Goal: Find specific page/section: Find specific page/section

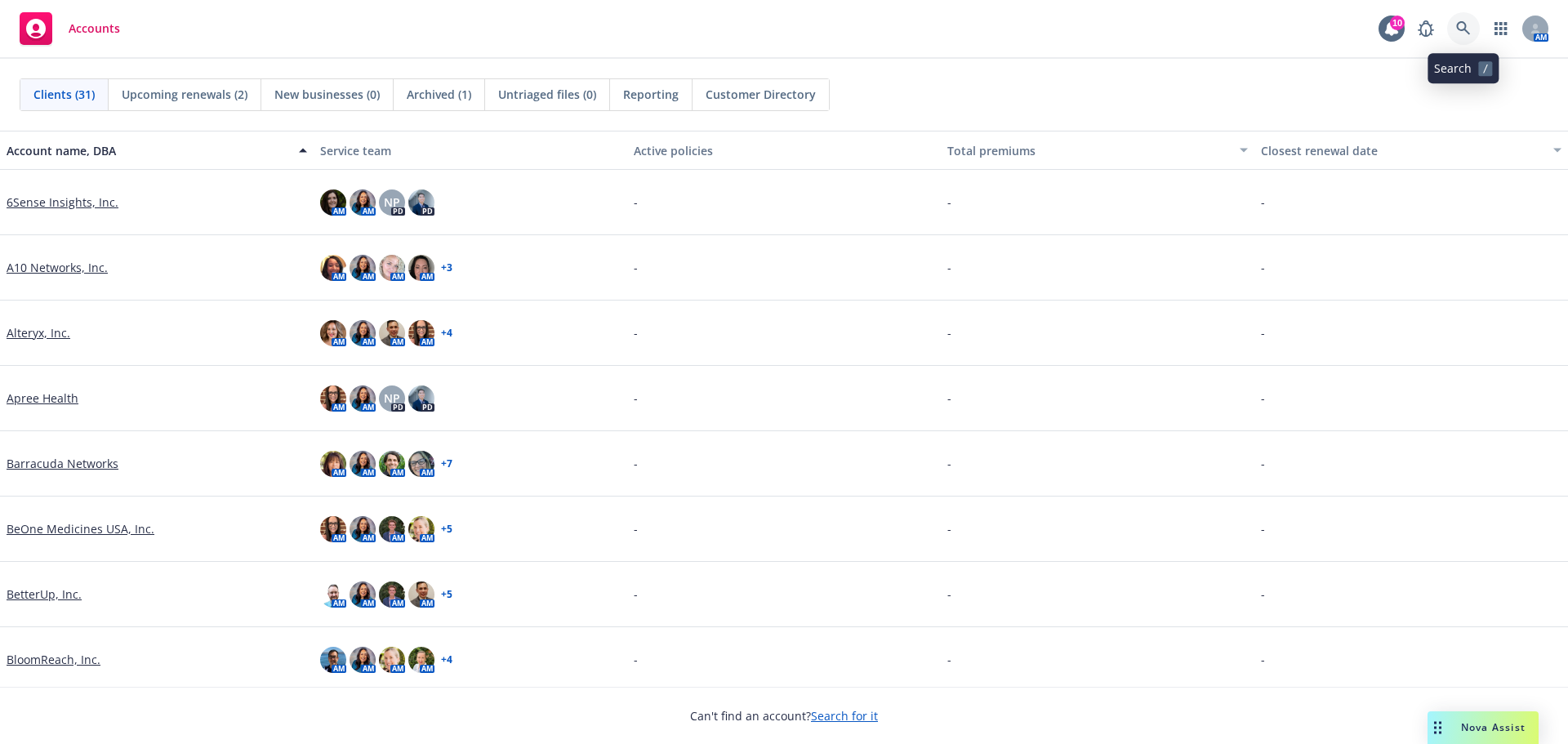
click at [1461, 36] on link at bounding box center [1464, 29] width 32 height 32
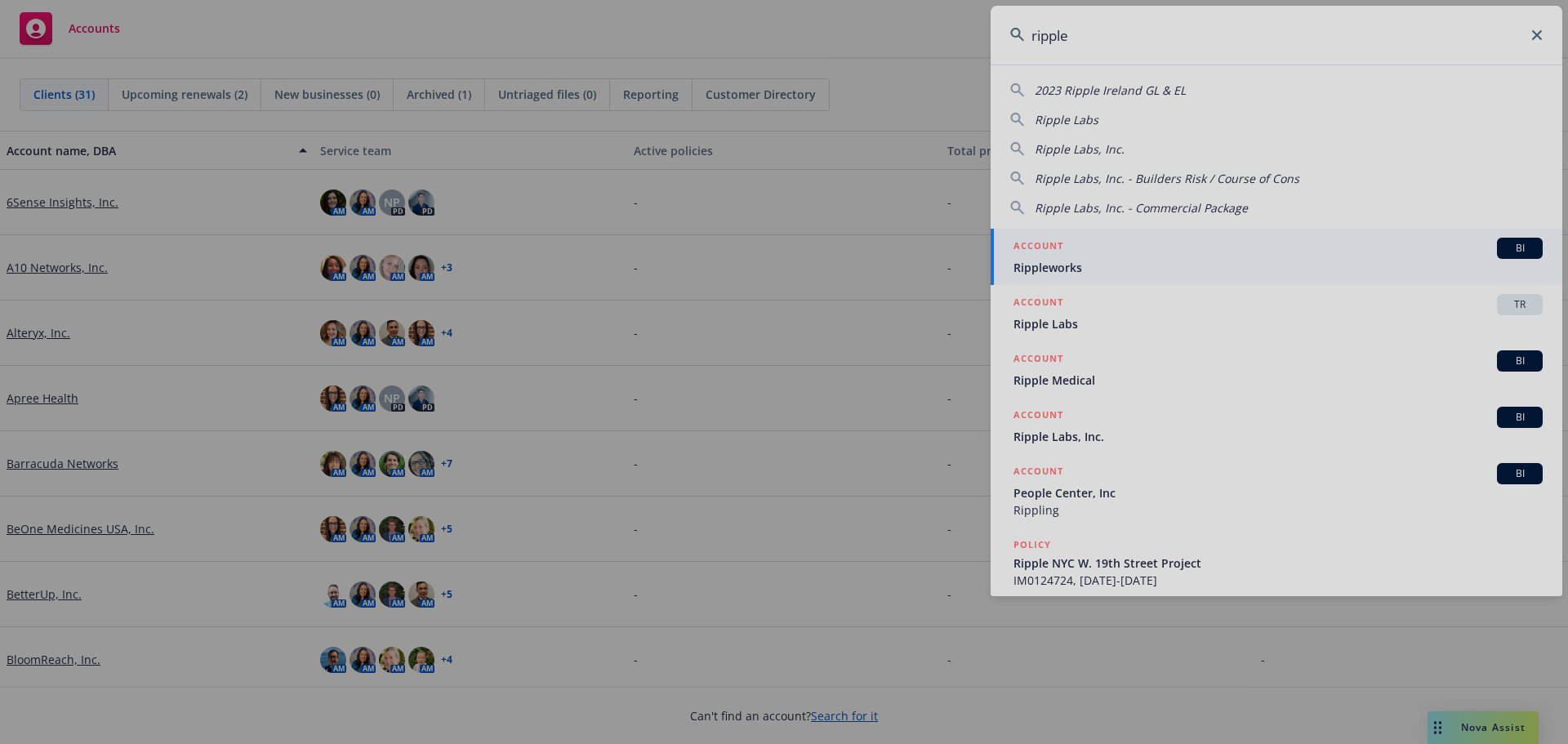
type input "ripple"
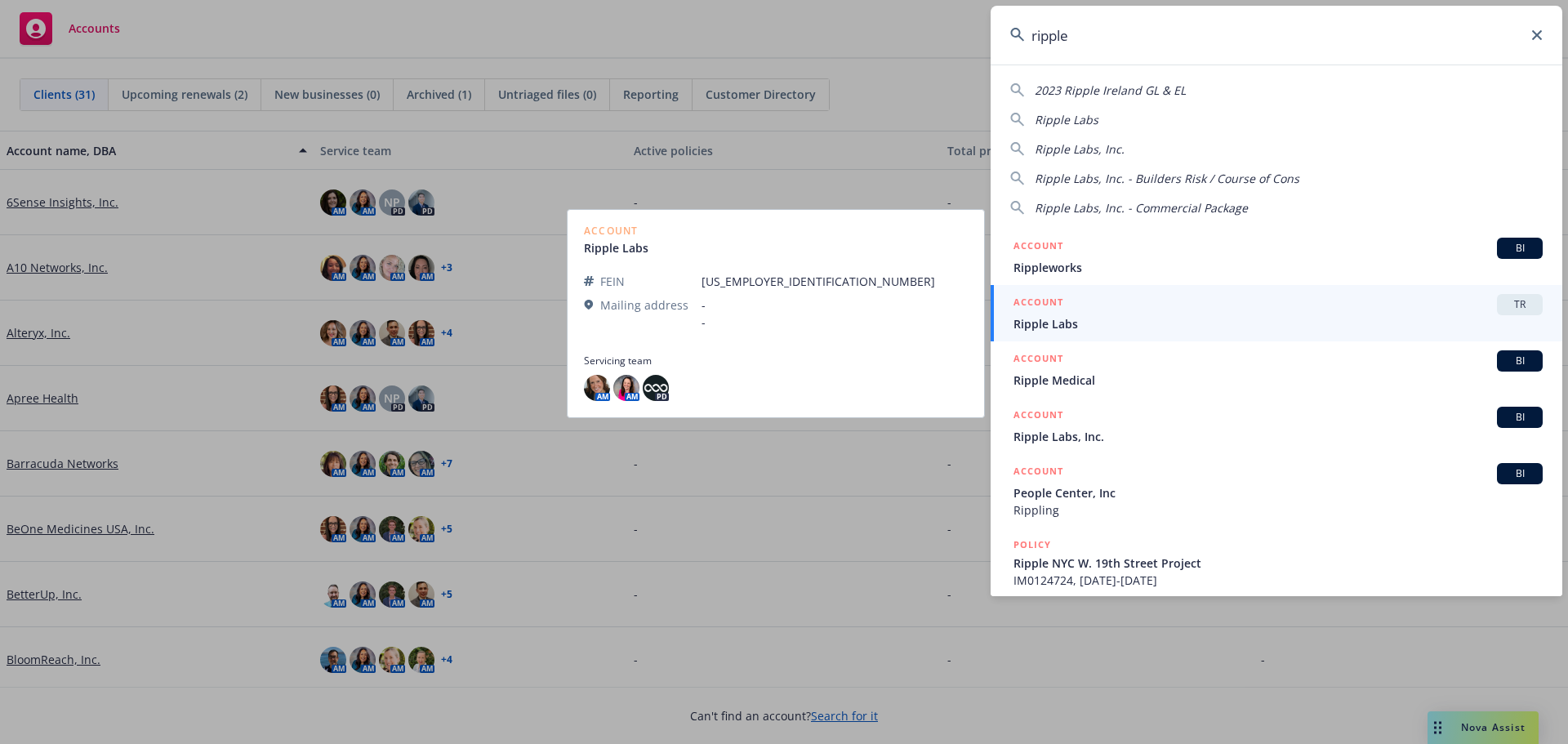
click at [1071, 327] on span "Ripple Labs" at bounding box center [1278, 323] width 529 height 17
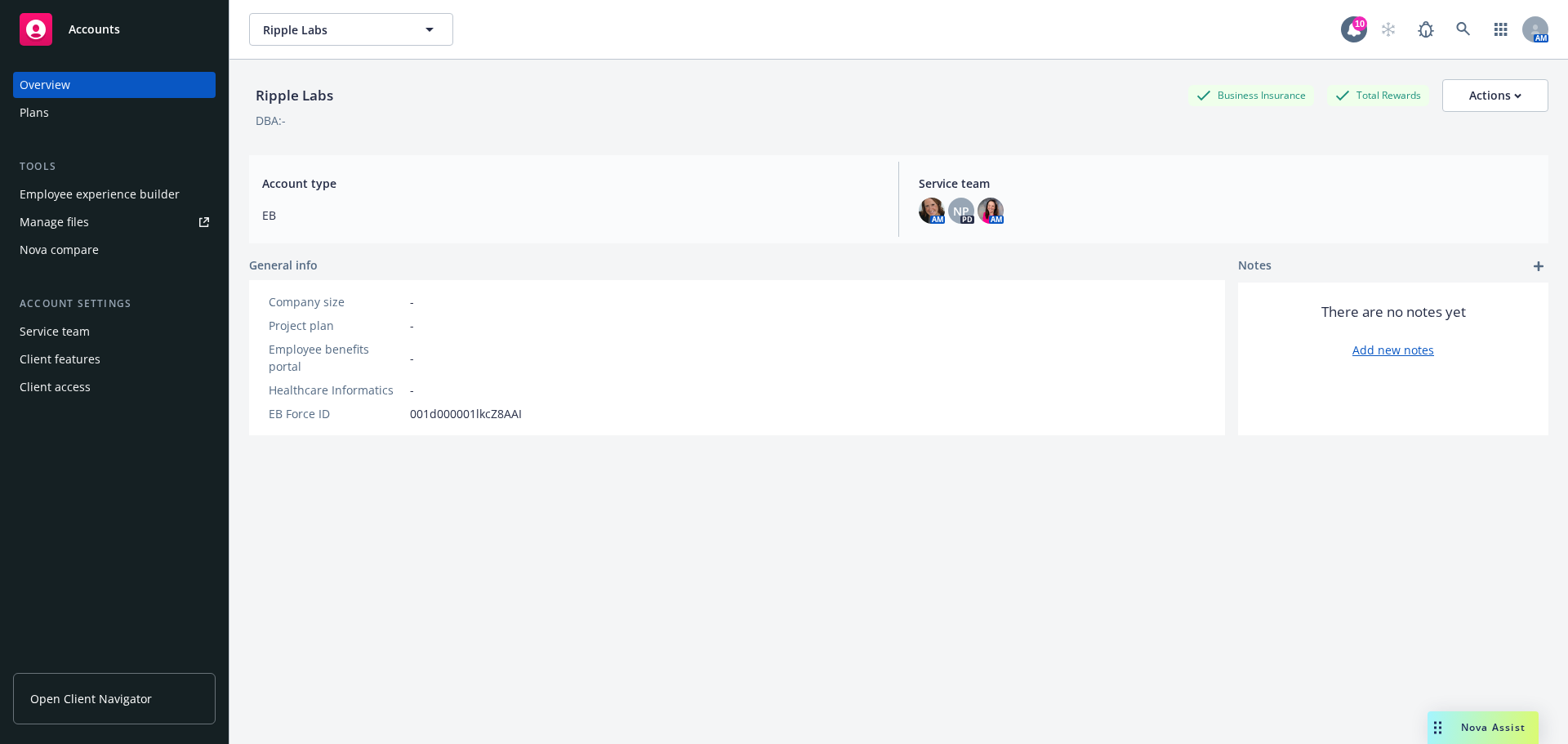
click at [102, 688] on link "Open Client Navigator" at bounding box center [114, 698] width 202 height 51
click at [1456, 32] on icon at bounding box center [1464, 30] width 14 height 14
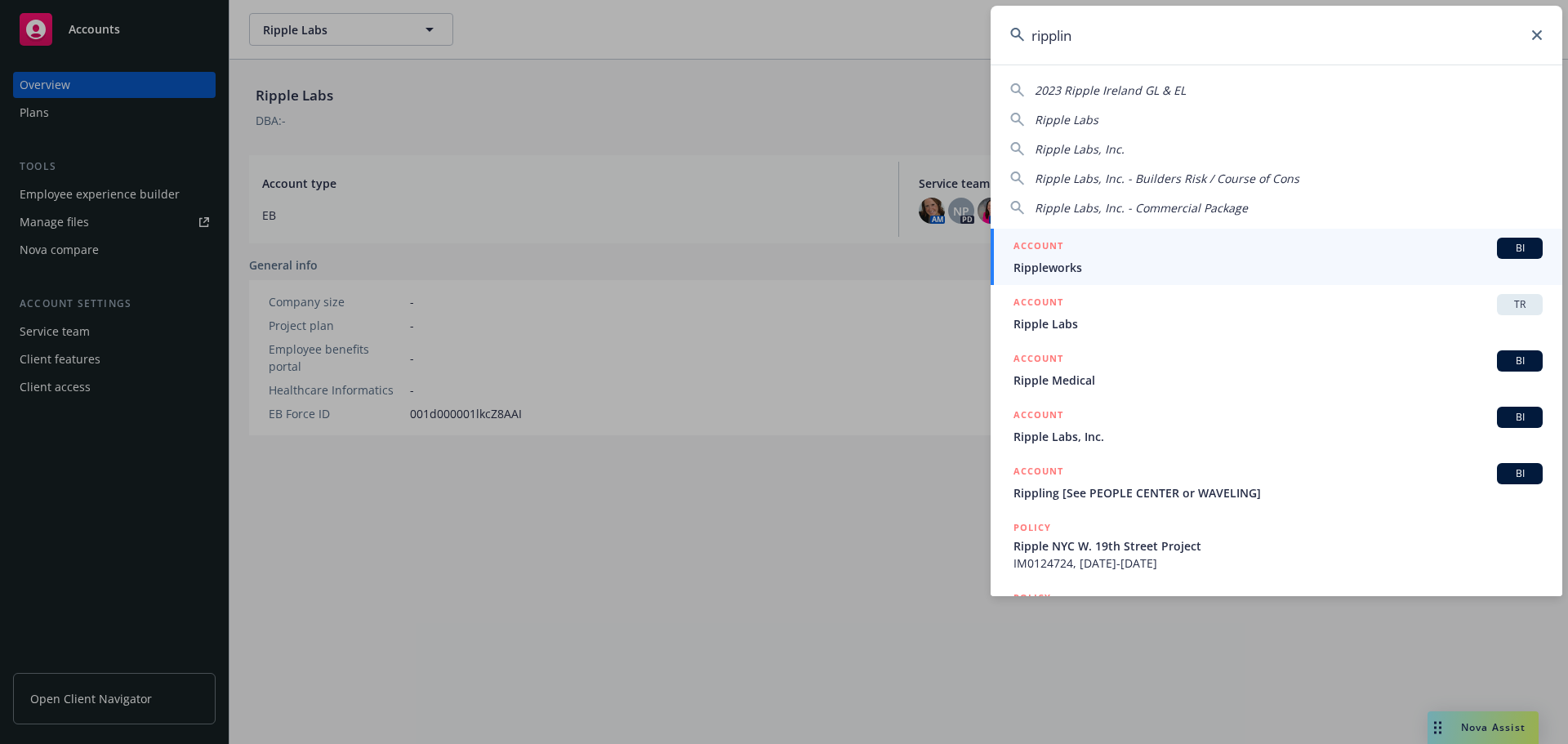
type input "rippling"
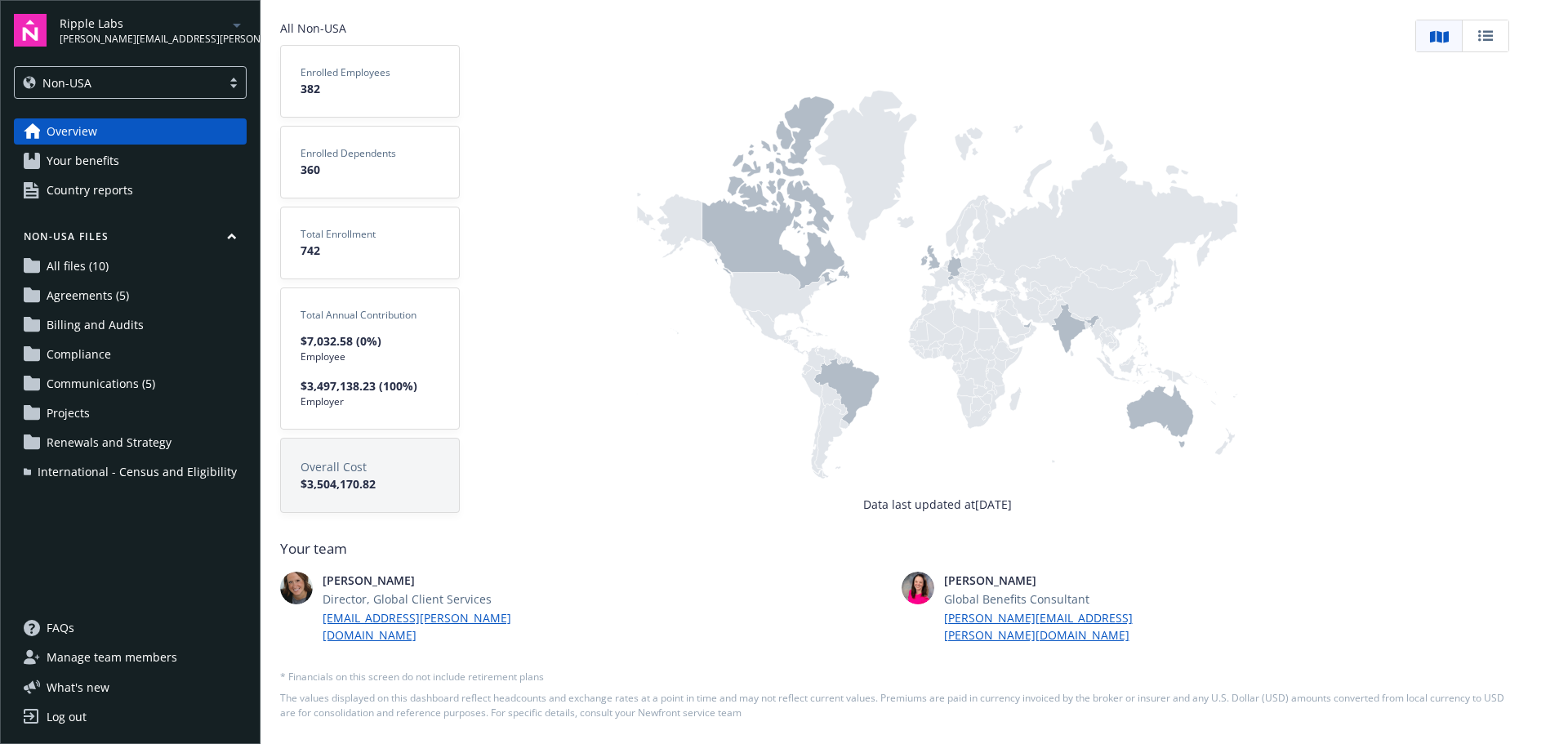
click at [130, 473] on span "International - Census and Eligibility" at bounding box center [138, 471] width 200 height 26
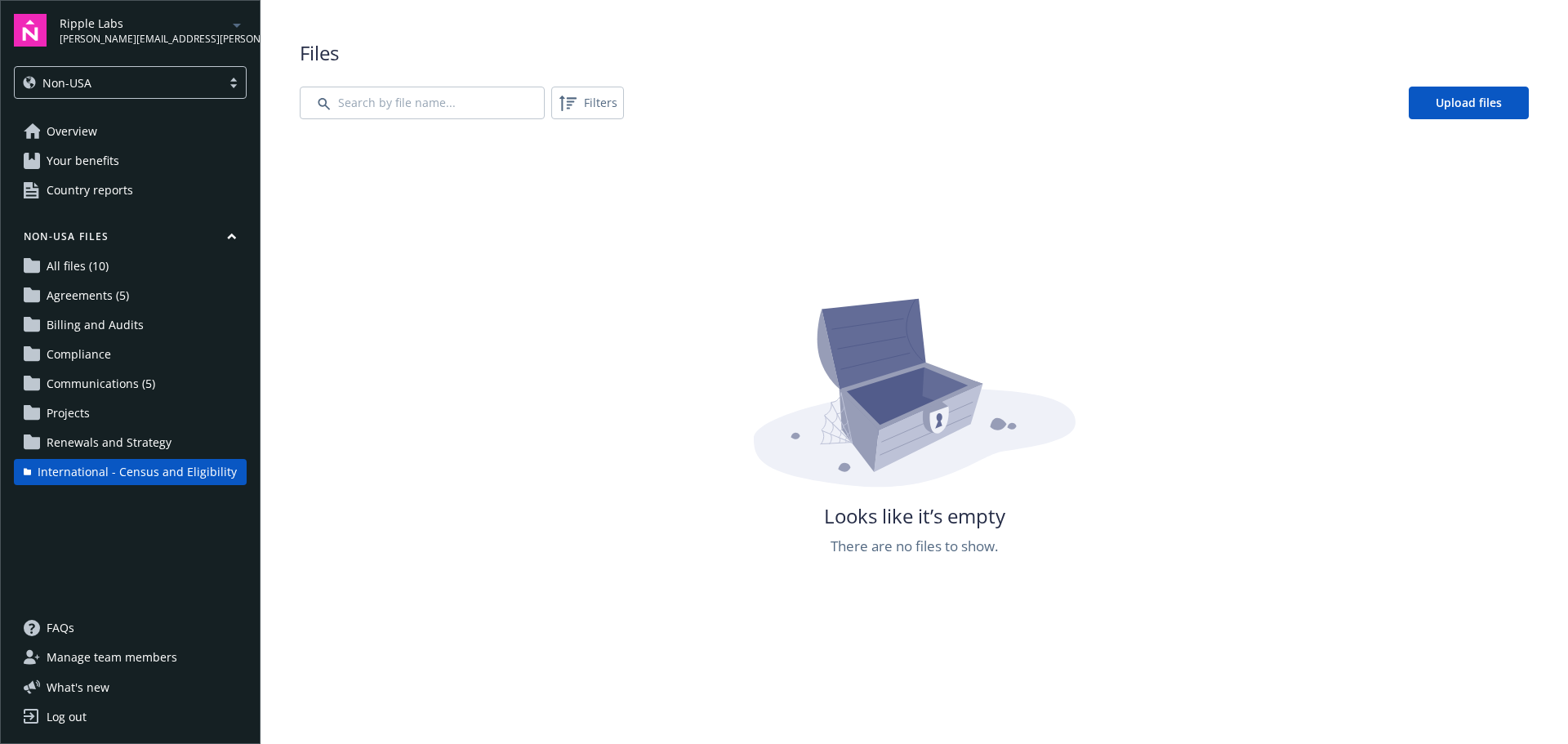
click at [76, 156] on span "Your benefits" at bounding box center [83, 160] width 73 height 26
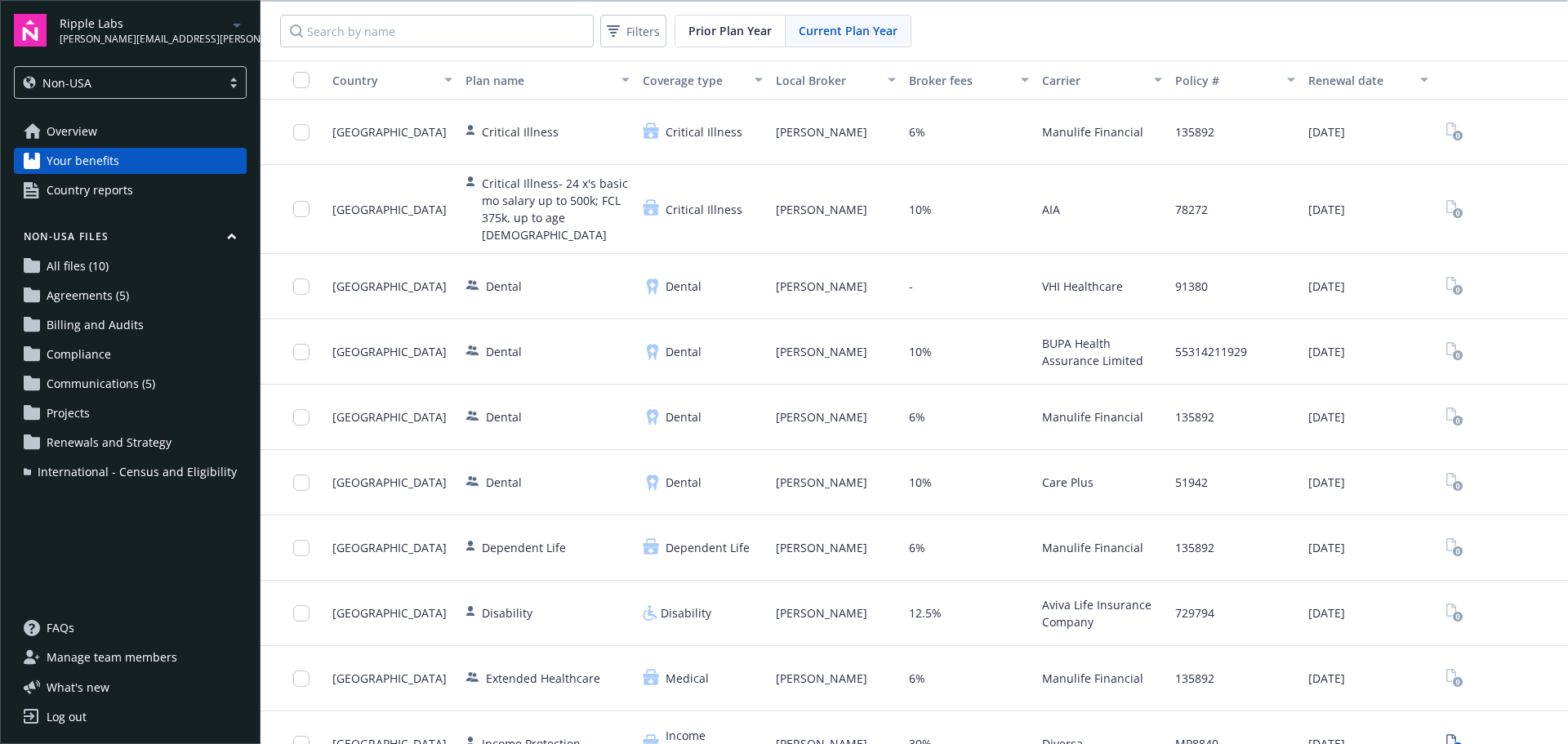
click at [79, 125] on span "Overview" at bounding box center [72, 131] width 50 height 26
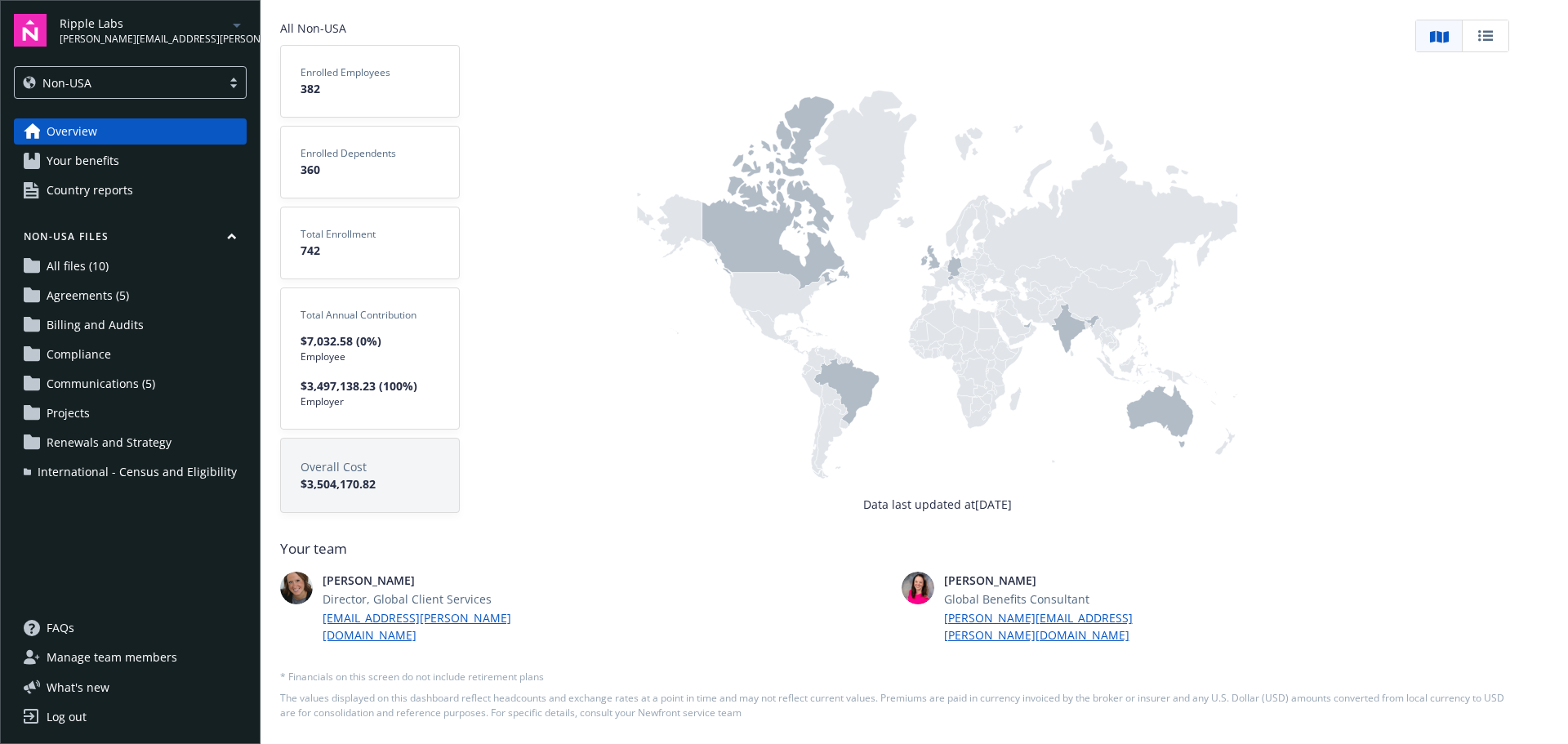
click at [76, 155] on span "Your benefits" at bounding box center [83, 160] width 73 height 26
